Goal: Task Accomplishment & Management: Complete application form

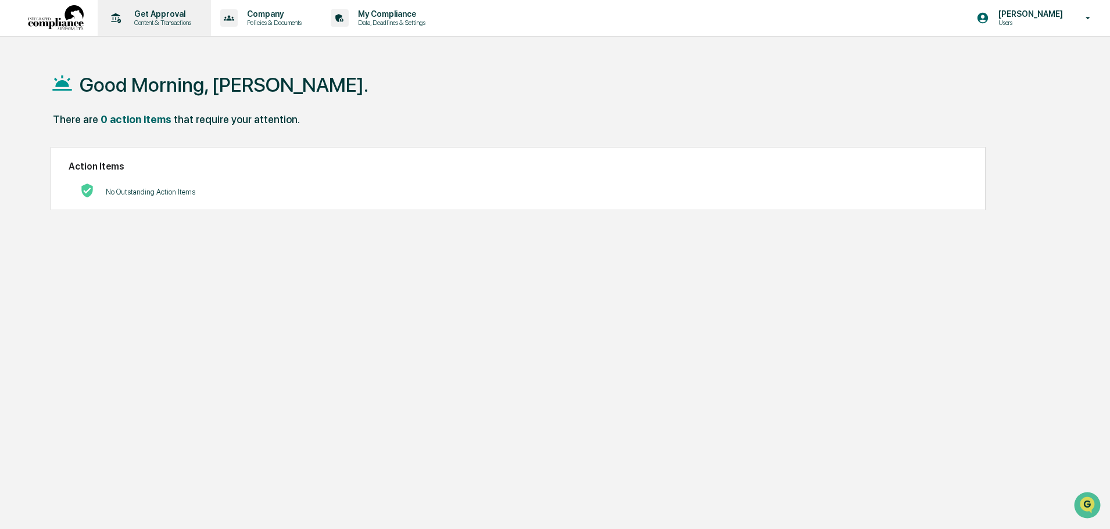
click at [152, 11] on p "Get Approval" at bounding box center [161, 13] width 72 height 9
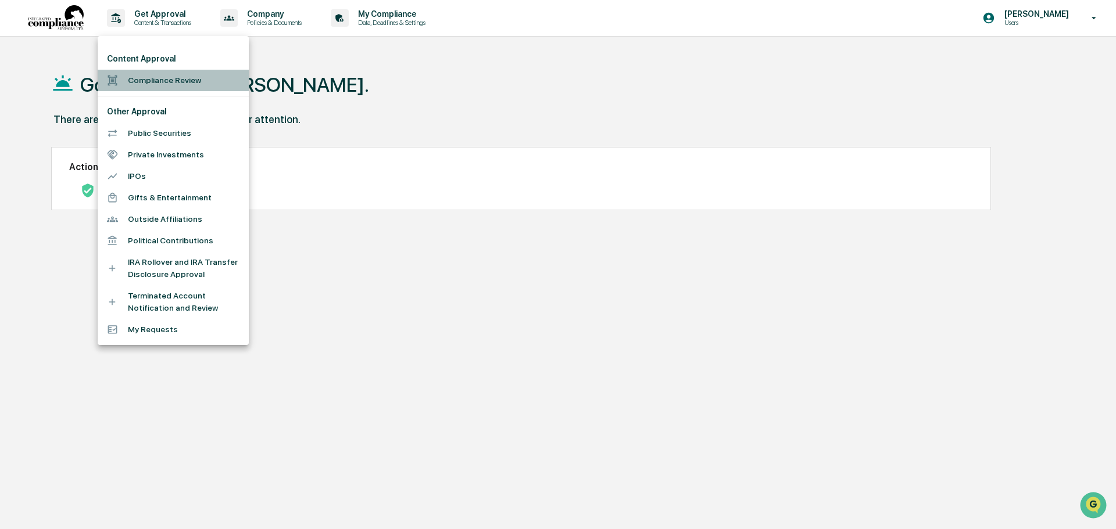
click at [164, 77] on li "Compliance Review" at bounding box center [173, 81] width 151 height 22
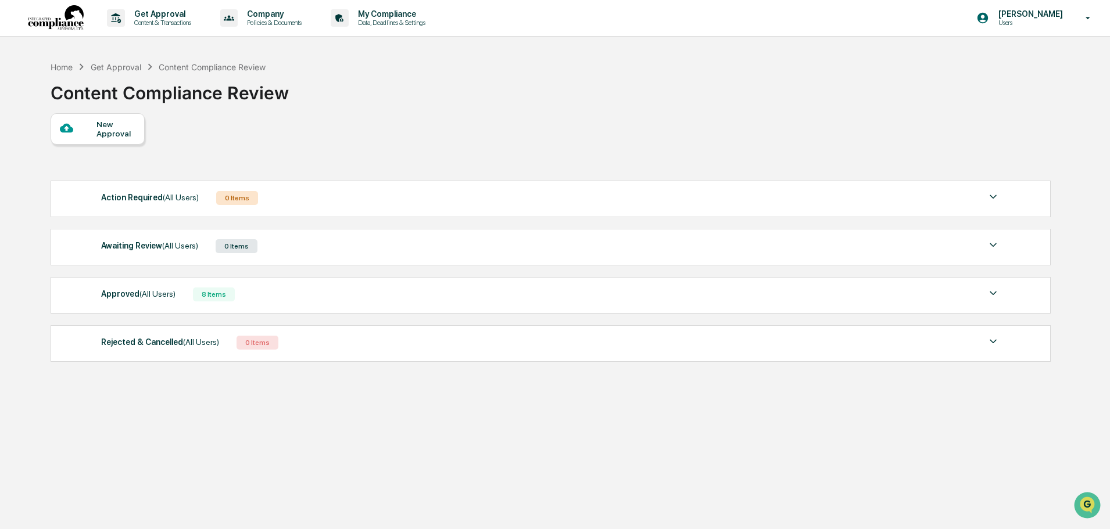
click at [993, 290] on img at bounding box center [993, 294] width 14 height 14
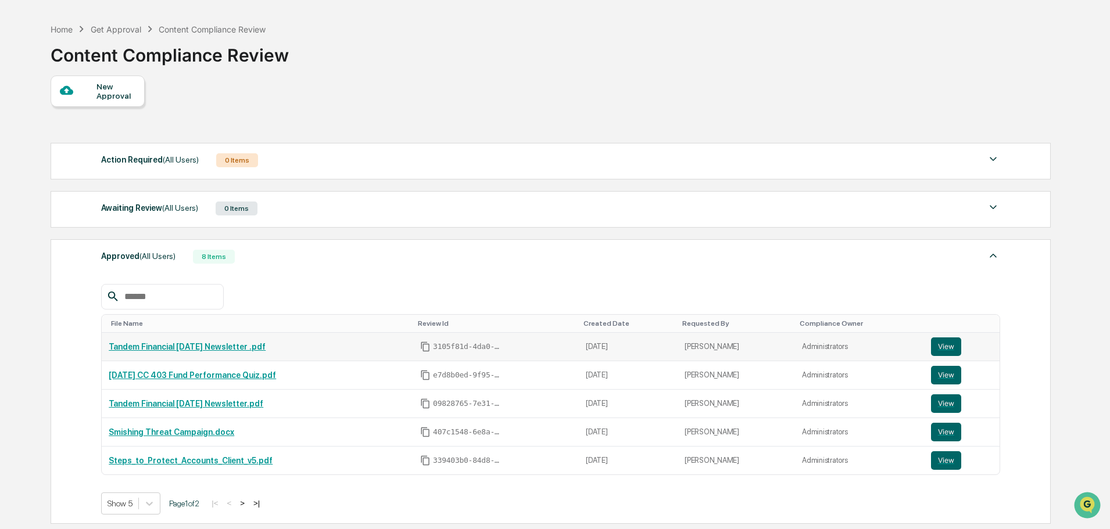
scroll to position [58, 0]
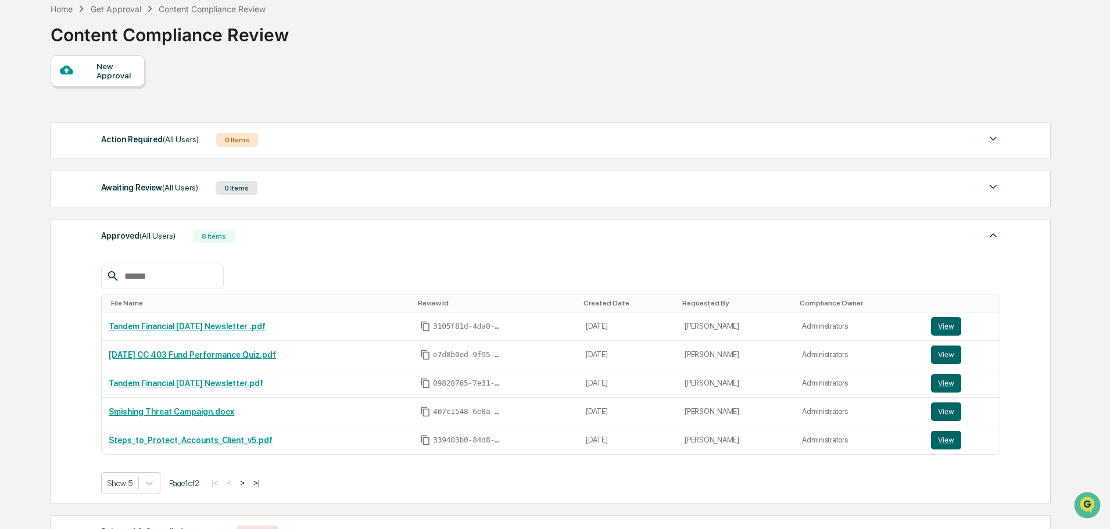
click at [248, 481] on button ">" at bounding box center [243, 483] width 12 height 10
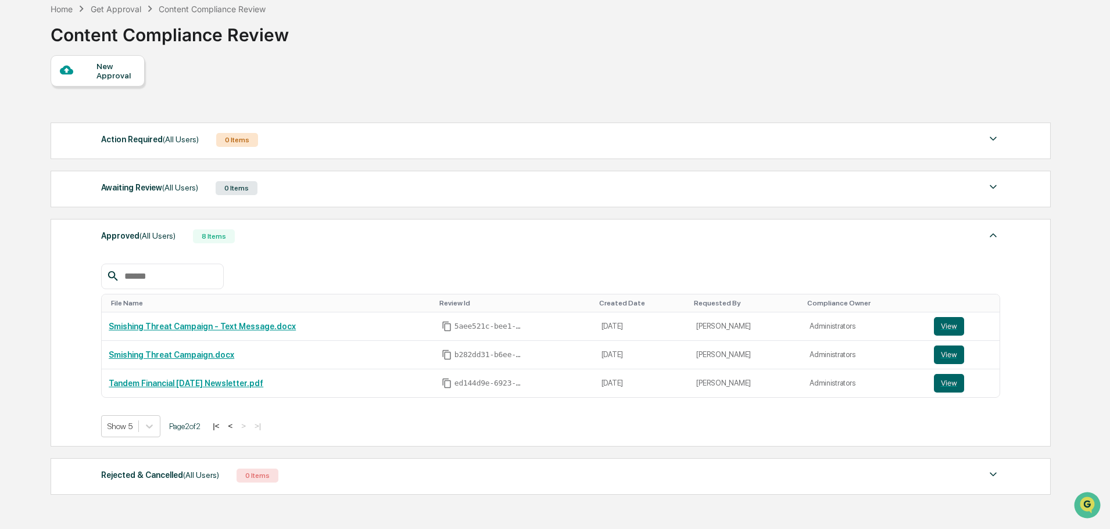
click at [148, 185] on div "Awaiting Review (All Users)" at bounding box center [149, 187] width 97 height 15
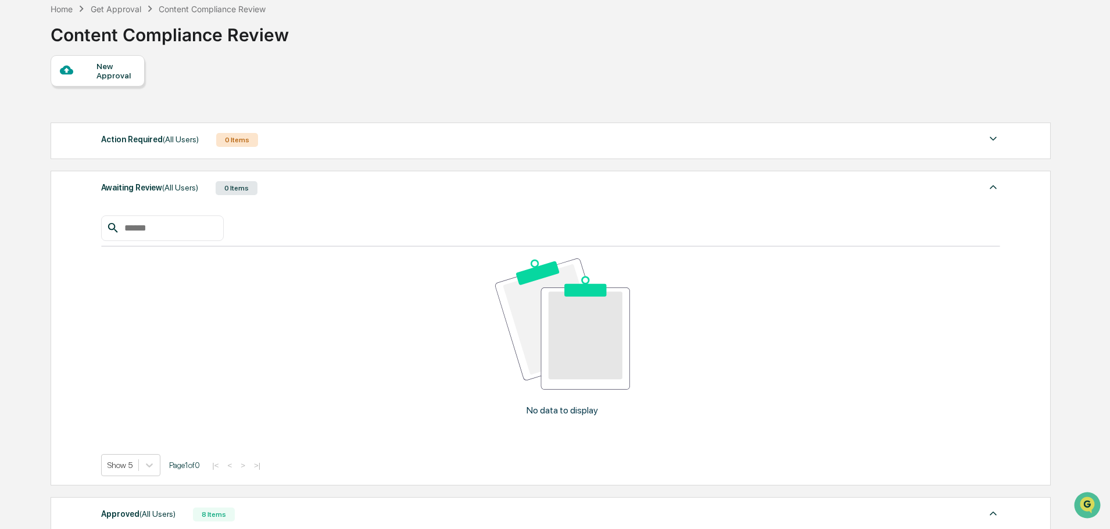
click at [993, 183] on img at bounding box center [993, 187] width 14 height 14
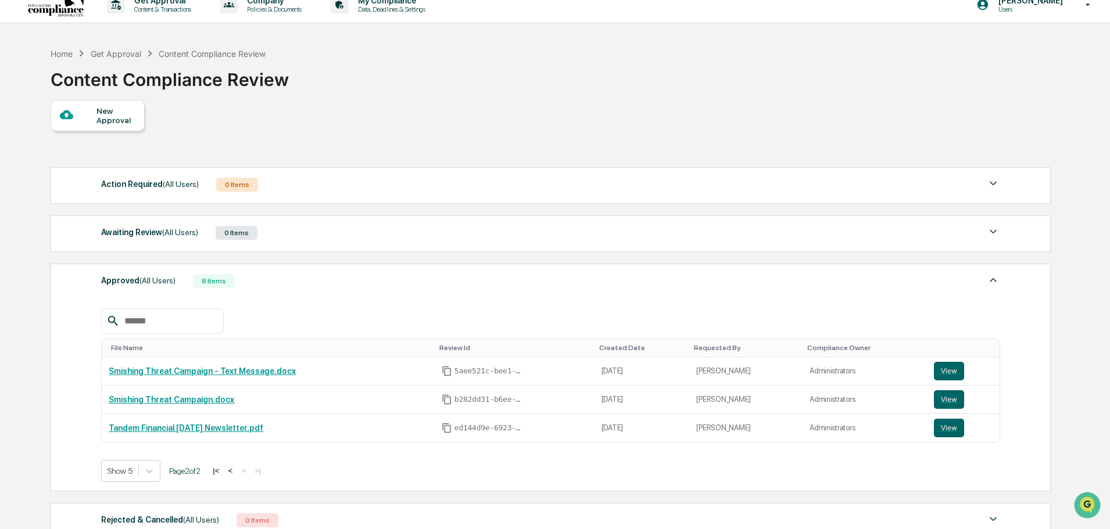
scroll to position [0, 0]
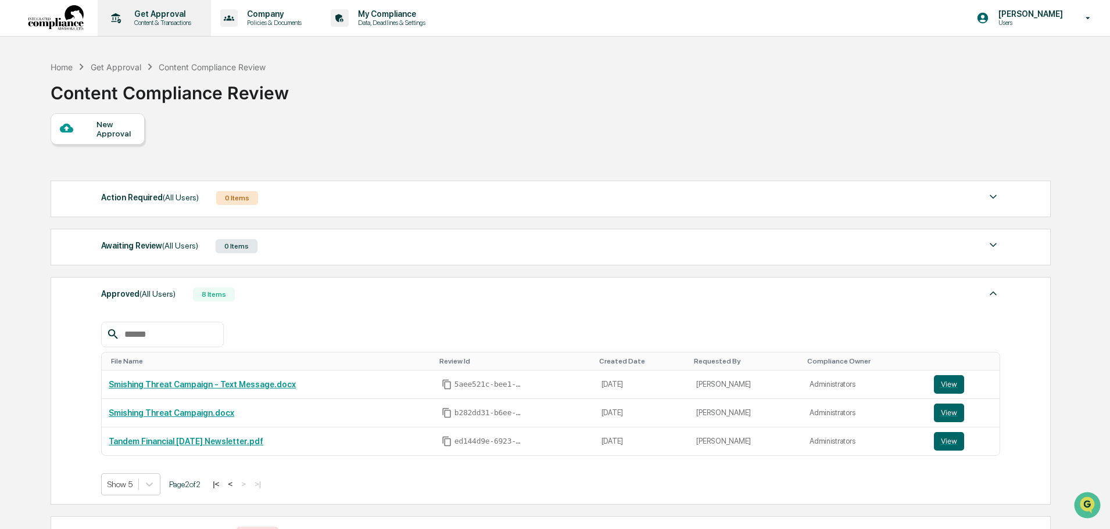
click at [160, 11] on p "Get Approval" at bounding box center [161, 13] width 72 height 9
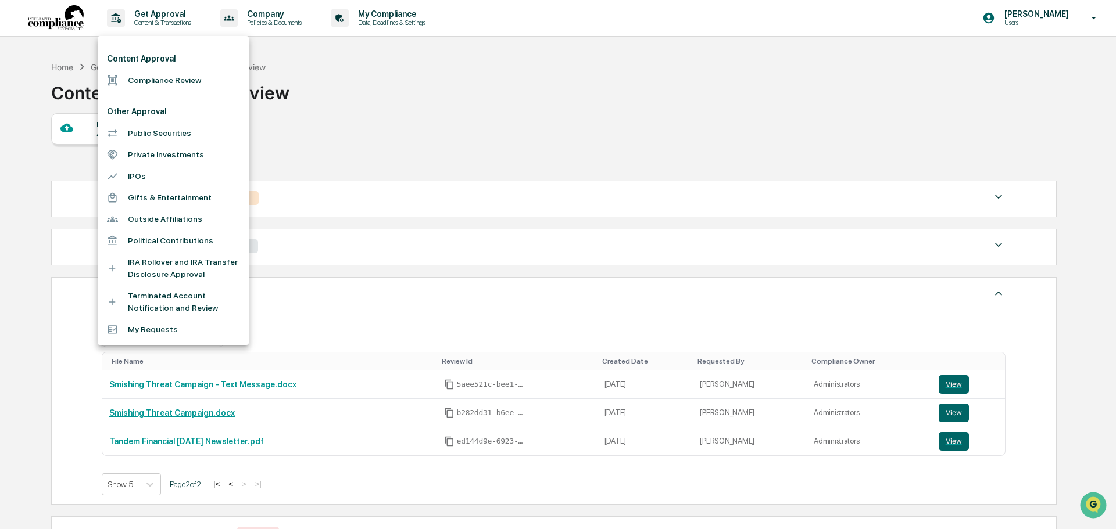
click at [162, 296] on li "Terminated Account Notification and Review" at bounding box center [173, 302] width 151 height 34
